Goal: Obtain resource: Obtain resource

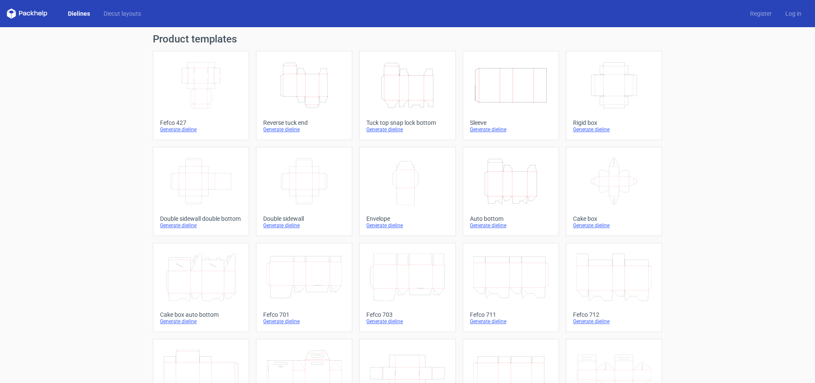
click at [280, 130] on div "Generate dieline" at bounding box center [304, 129] width 82 height 7
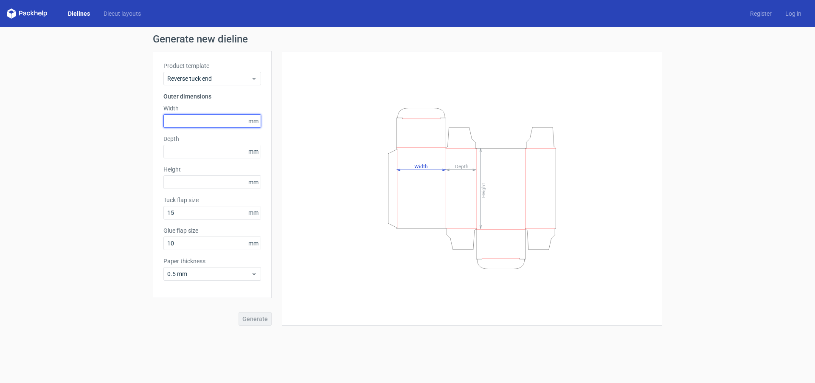
click at [183, 123] on input "text" at bounding box center [212, 121] width 98 height 14
type input "10"
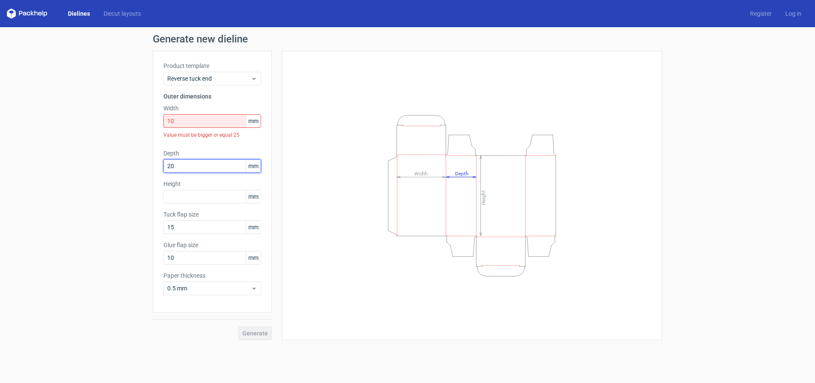
type input "20"
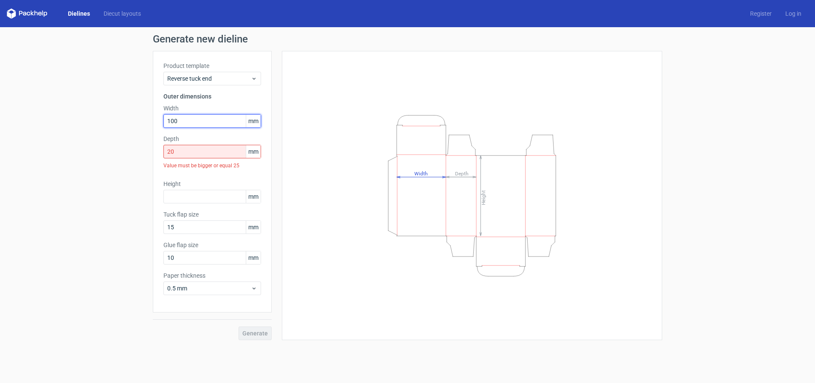
type input "100"
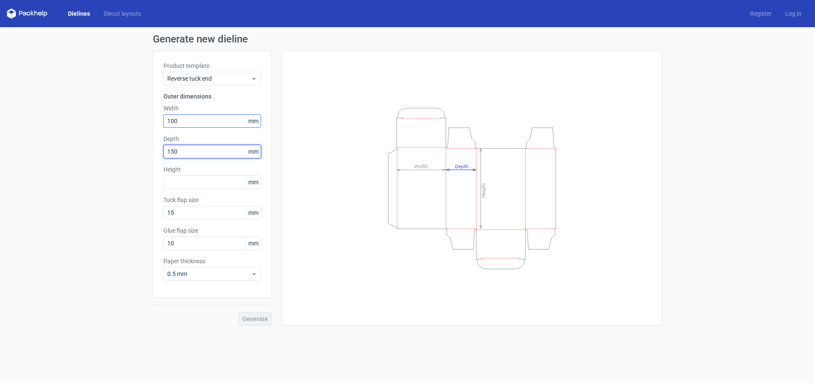
type input "150"
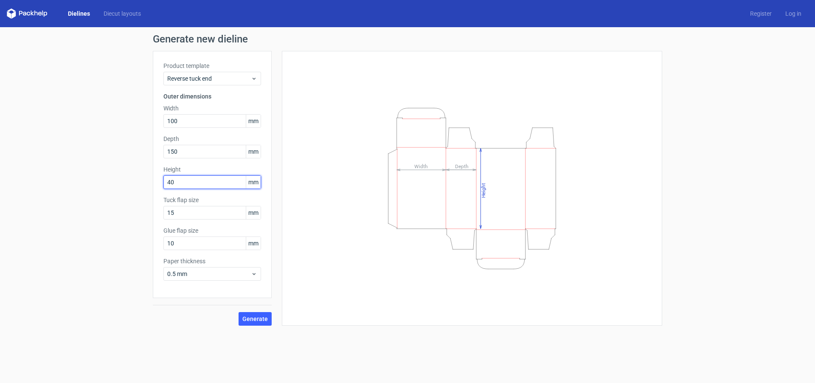
drag, startPoint x: 183, startPoint y: 184, endPoint x: 138, endPoint y: 175, distance: 45.9
click at [148, 176] on div "Generate new dieline Product template Reverse tuck end Outer dimensions Width 1…" at bounding box center [407, 179] width 815 height 305
type input "60"
click at [261, 319] on span "Generate" at bounding box center [254, 319] width 25 height 6
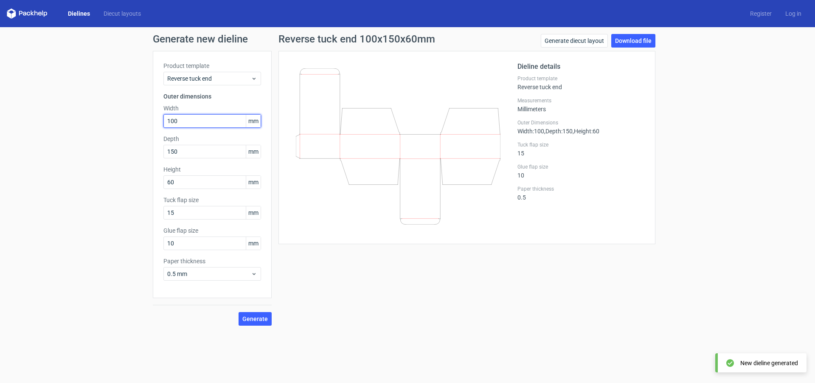
drag, startPoint x: 182, startPoint y: 119, endPoint x: 125, endPoint y: 125, distance: 57.2
click at [137, 121] on div "Generate new dieline Product template Reverse tuck end Outer dimensions Width 1…" at bounding box center [407, 179] width 815 height 305
type input "50"
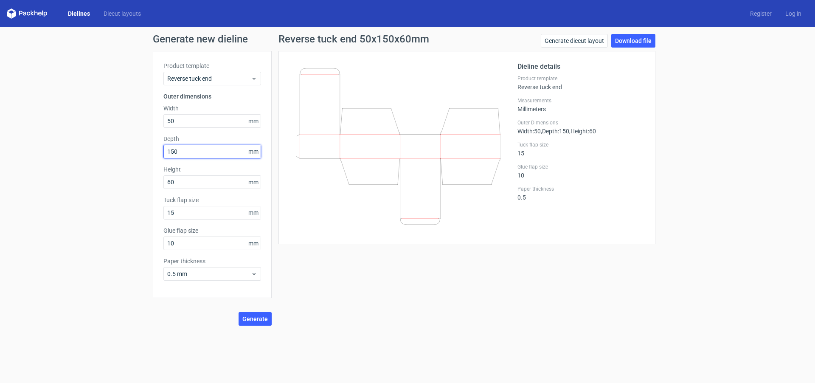
drag, startPoint x: 187, startPoint y: 150, endPoint x: 150, endPoint y: 146, distance: 37.6
click at [150, 146] on div "Generate new dieline Product template Reverse tuck end Outer dimensions Width 5…" at bounding box center [407, 179] width 815 height 305
click at [321, 321] on div "Reverse tuck end 50x20x60mm Generate diecut layout Download file Dieline detail…" at bounding box center [467, 180] width 391 height 292
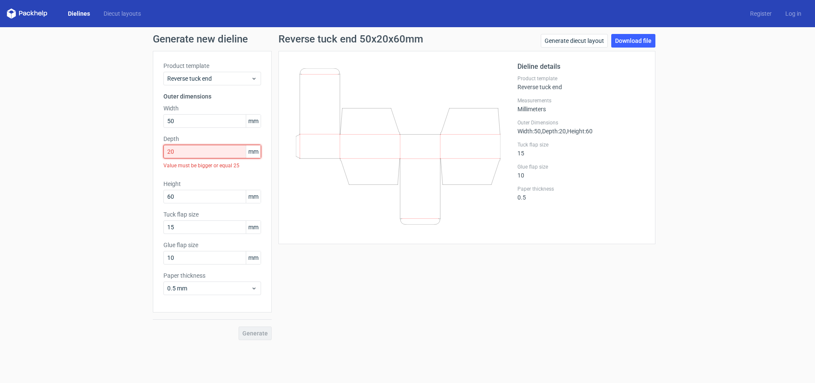
drag, startPoint x: 182, startPoint y: 154, endPoint x: 132, endPoint y: 152, distance: 49.3
click at [144, 149] on div "Generate new dieline Product template Reverse tuck end Outer dimensions Width 5…" at bounding box center [407, 187] width 815 height 320
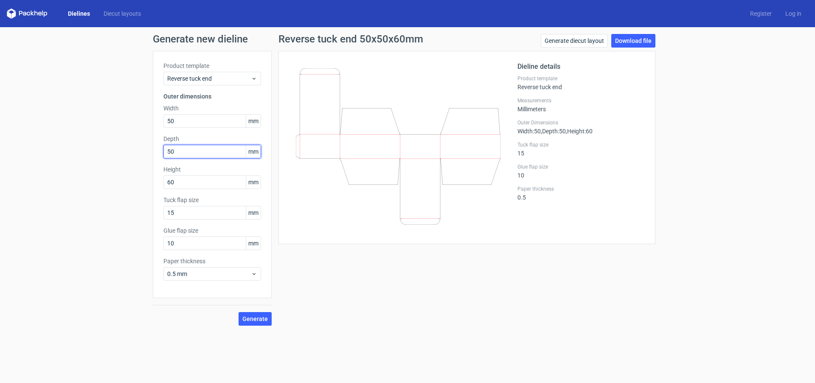
type input "50"
drag, startPoint x: 154, startPoint y: 181, endPoint x: 142, endPoint y: 182, distance: 12.3
click at [141, 181] on div "Generate new dieline Product template Reverse tuck end Outer dimensions Width 5…" at bounding box center [407, 179] width 815 height 305
type input "80"
drag, startPoint x: 178, startPoint y: 120, endPoint x: 139, endPoint y: 118, distance: 38.7
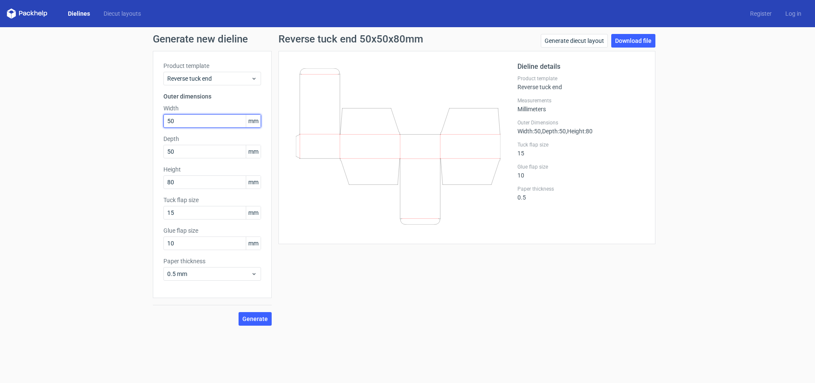
click at [144, 118] on div "Generate new dieline Product template Reverse tuck end Outer dimensions Width 5…" at bounding box center [407, 179] width 815 height 305
type input "2"
type input "25"
click at [259, 311] on div "Generate" at bounding box center [212, 312] width 119 height 28
click at [256, 321] on span "Generate" at bounding box center [254, 319] width 25 height 6
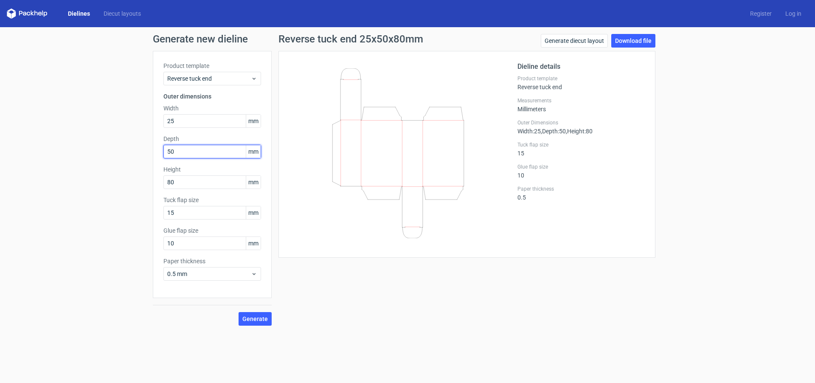
drag, startPoint x: 180, startPoint y: 149, endPoint x: 135, endPoint y: 149, distance: 44.6
click at [135, 149] on div "Generate new dieline Product template Reverse tuck end Outer dimensions Width 2…" at bounding box center [407, 179] width 815 height 305
type input "25"
click at [266, 318] on span "Generate" at bounding box center [254, 319] width 25 height 6
click at [644, 36] on link "Download file" at bounding box center [633, 41] width 44 height 14
